Goal: Task Accomplishment & Management: Manage account settings

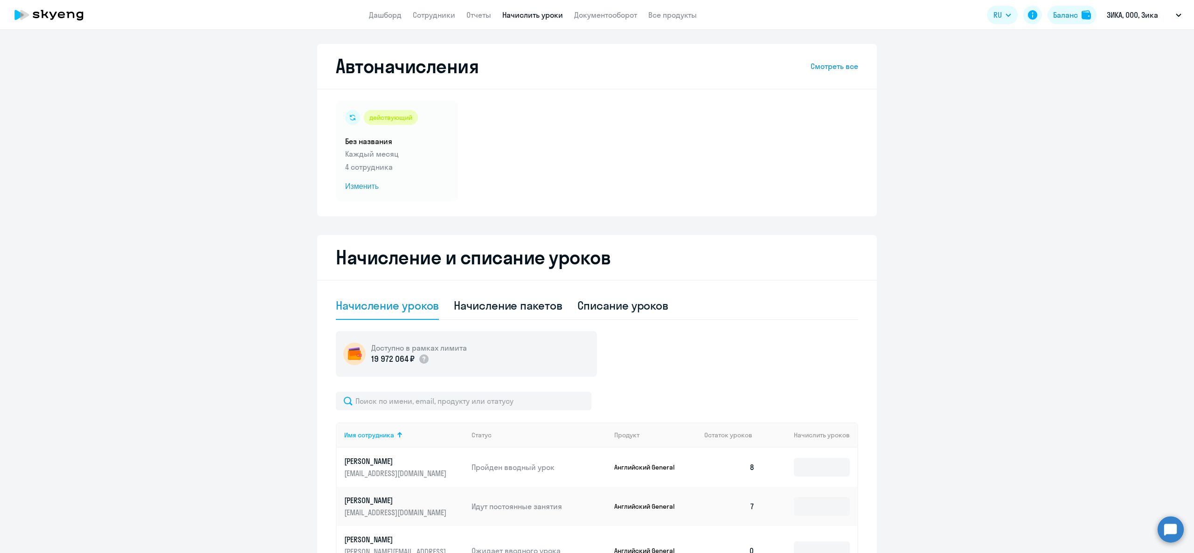
select select "10"
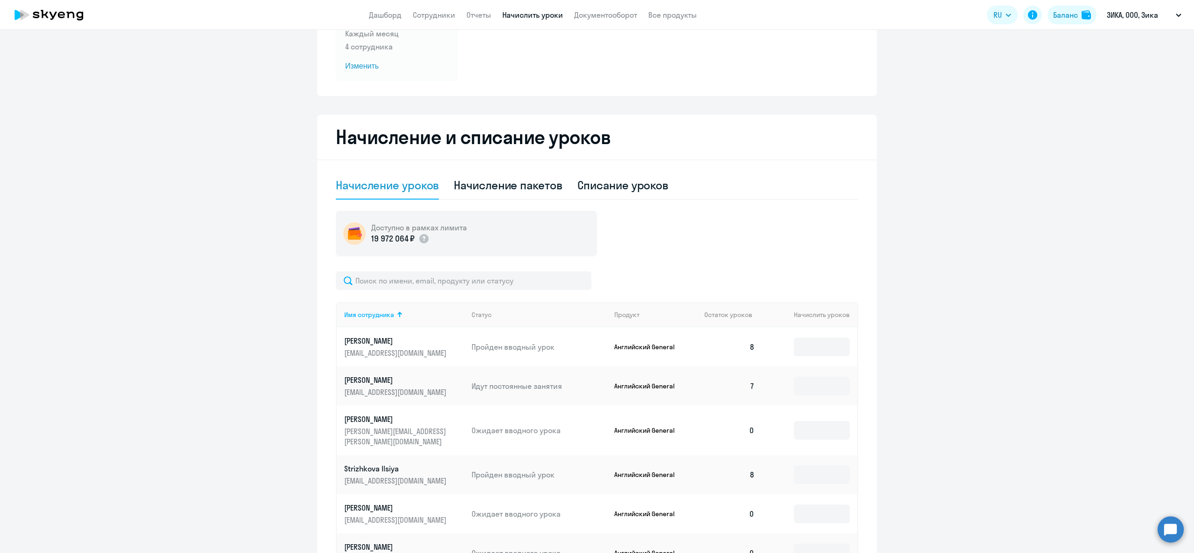
scroll to position [208, 0]
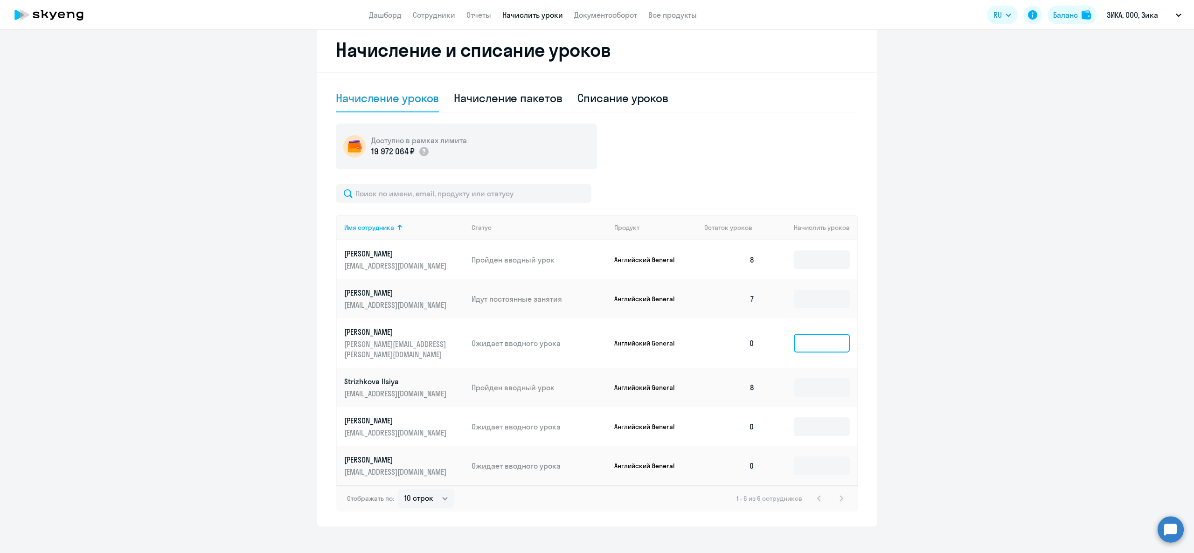
click at [814, 334] on input at bounding box center [822, 343] width 56 height 19
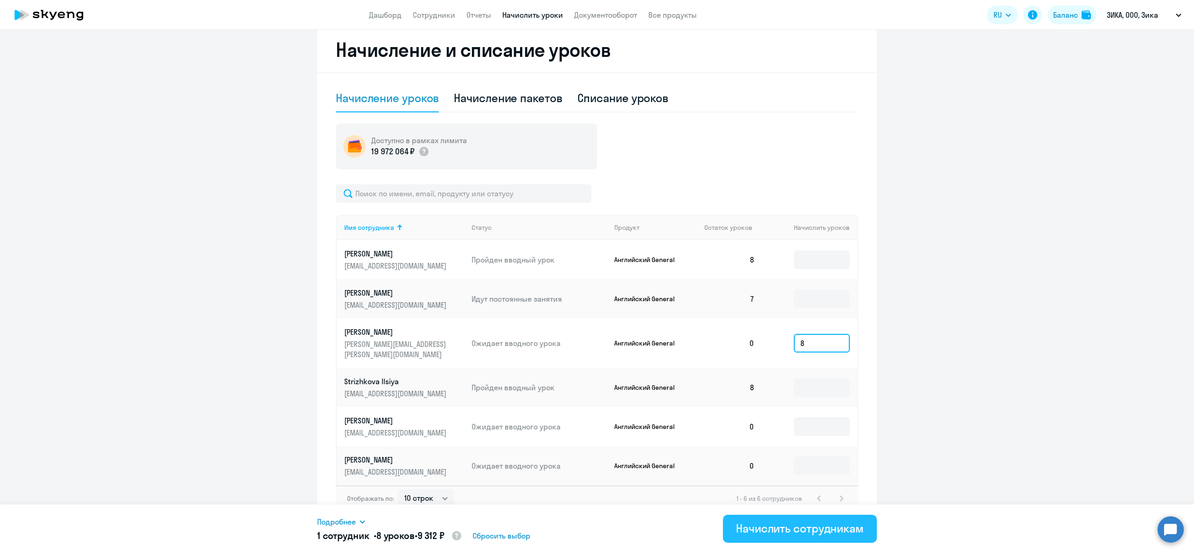
type input "8"
click at [781, 529] on div "Начислить сотрудникам" at bounding box center [800, 528] width 128 height 15
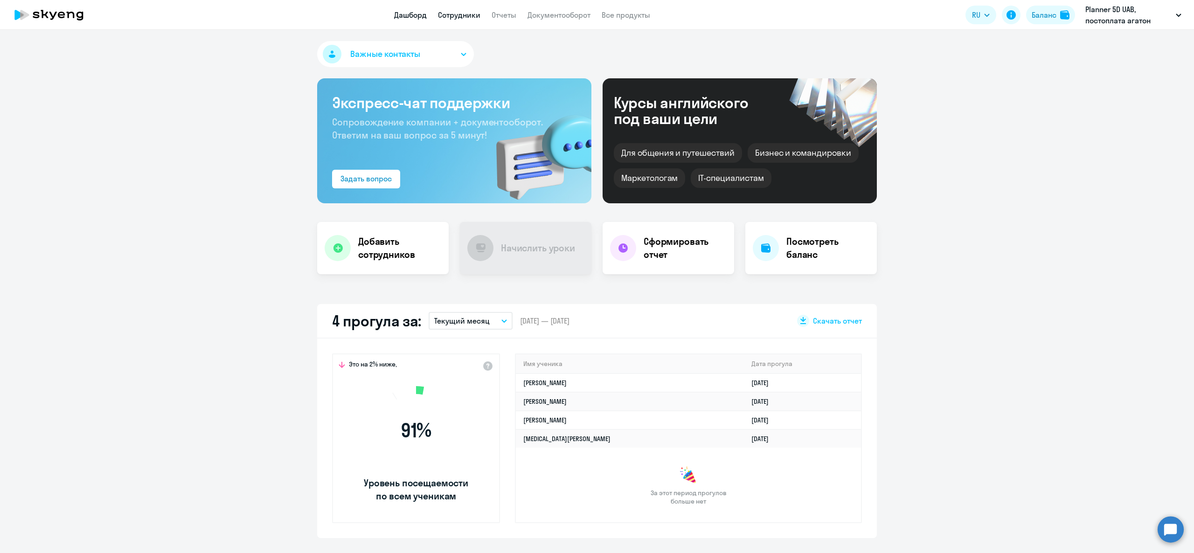
click at [459, 16] on link "Сотрудники" at bounding box center [459, 14] width 42 height 9
select select "30"
